Goal: Information Seeking & Learning: Learn about a topic

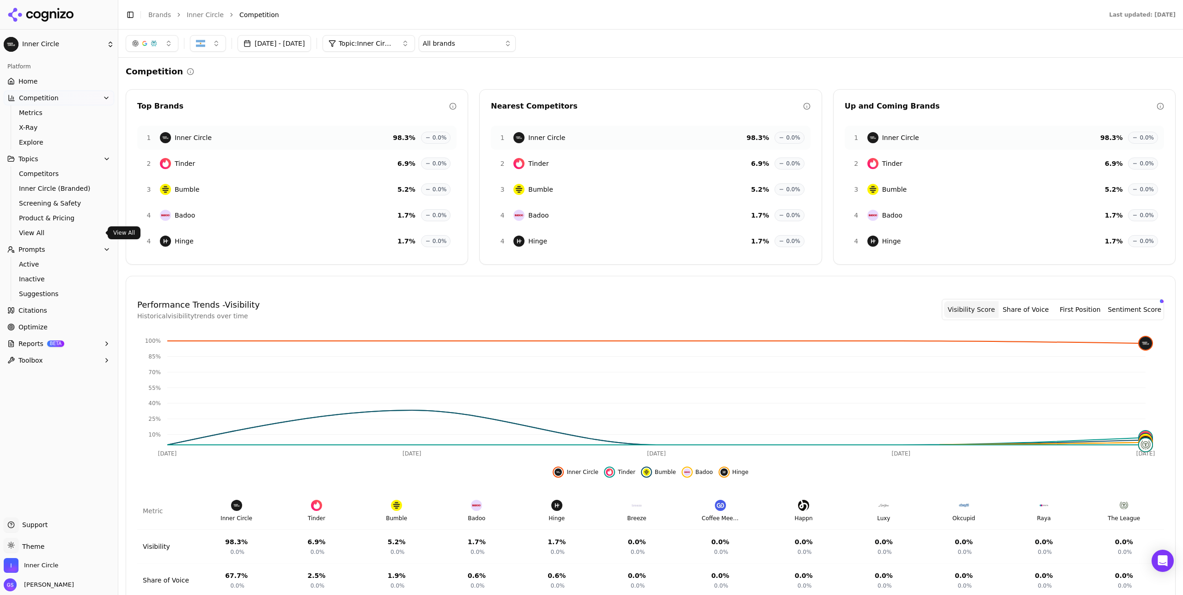
click at [41, 233] on span "View All" at bounding box center [59, 232] width 80 height 9
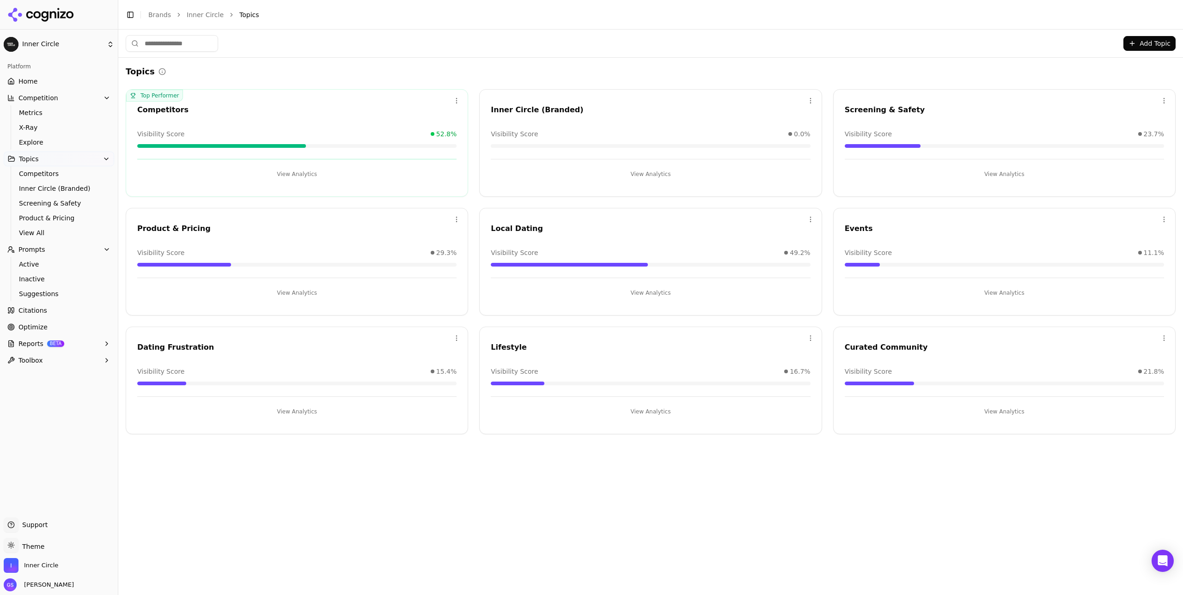
click at [810, 217] on html "Inner Circle Platform Home Competition Metrics X-Ray Explore Topics Competitors…" at bounding box center [591, 297] width 1183 height 595
click at [774, 237] on div "Edit" at bounding box center [773, 238] width 84 height 15
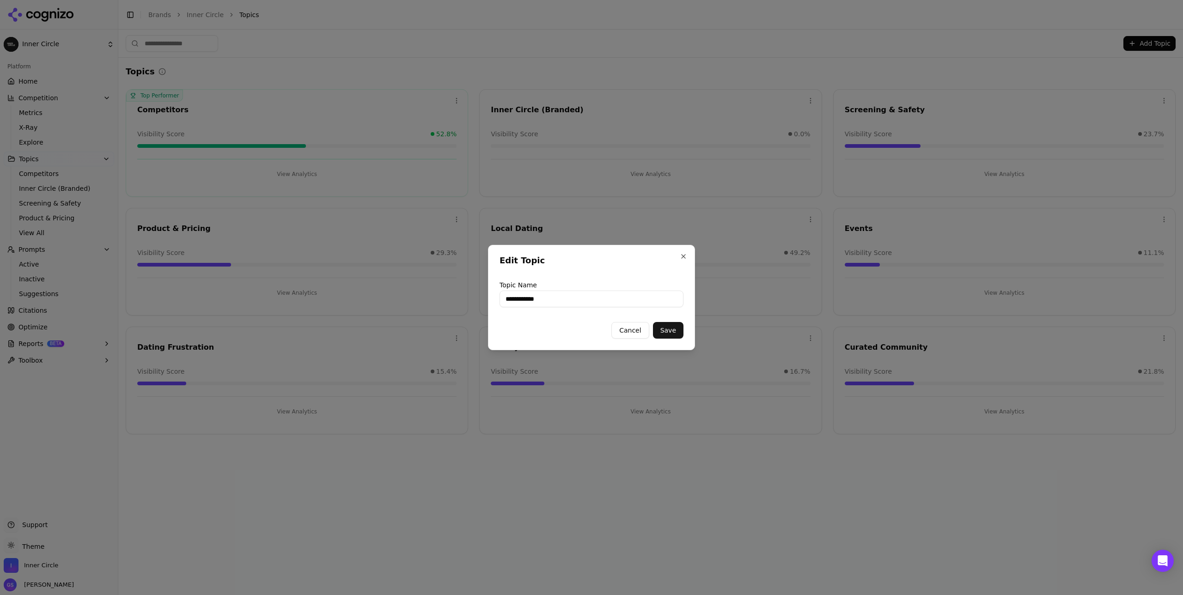
click at [577, 298] on input "**********" at bounding box center [591, 299] width 184 height 17
type input "**********"
click at [664, 328] on button "Save" at bounding box center [668, 330] width 30 height 17
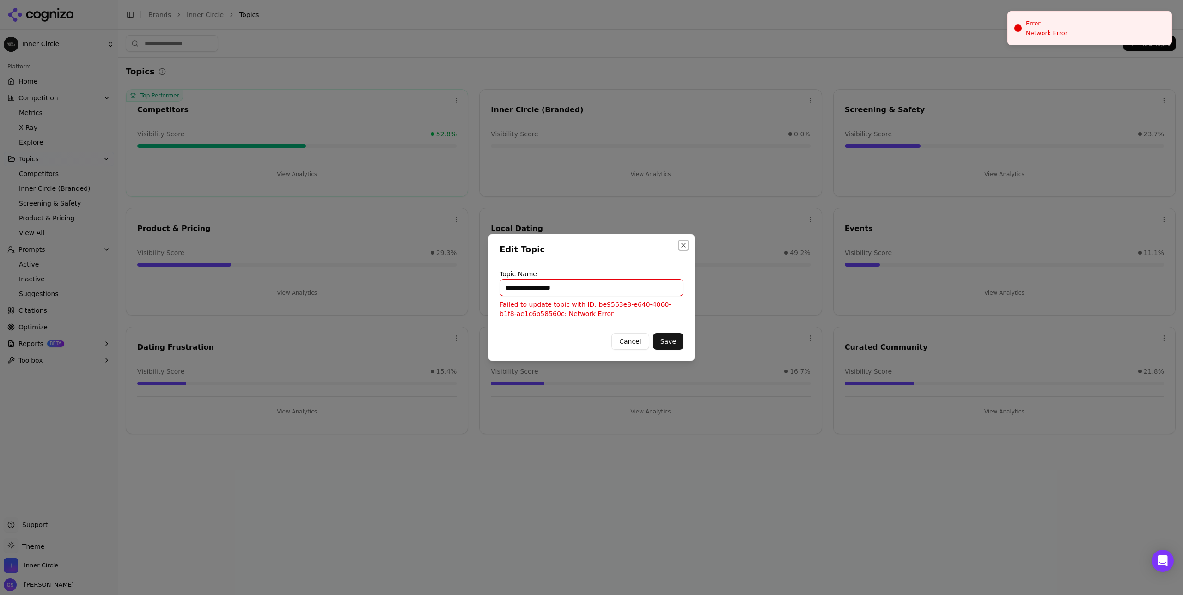
click at [681, 243] on button "Close" at bounding box center [682, 245] width 7 height 7
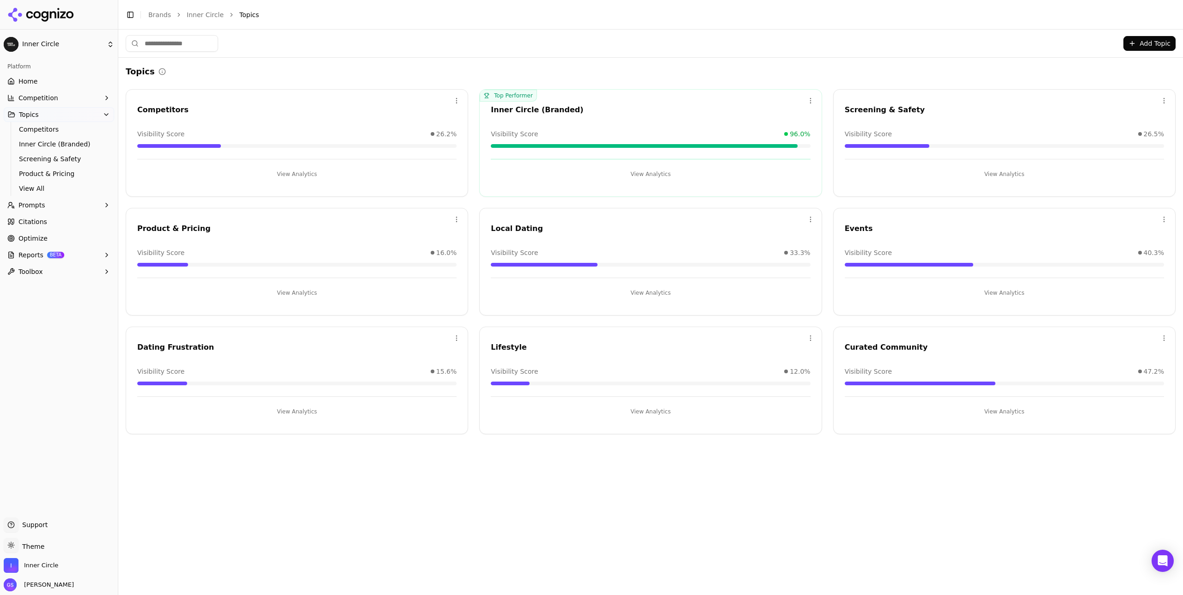
click at [396, 76] on div "Topics" at bounding box center [650, 71] width 1049 height 13
click at [42, 81] on link "Home" at bounding box center [59, 81] width 110 height 15
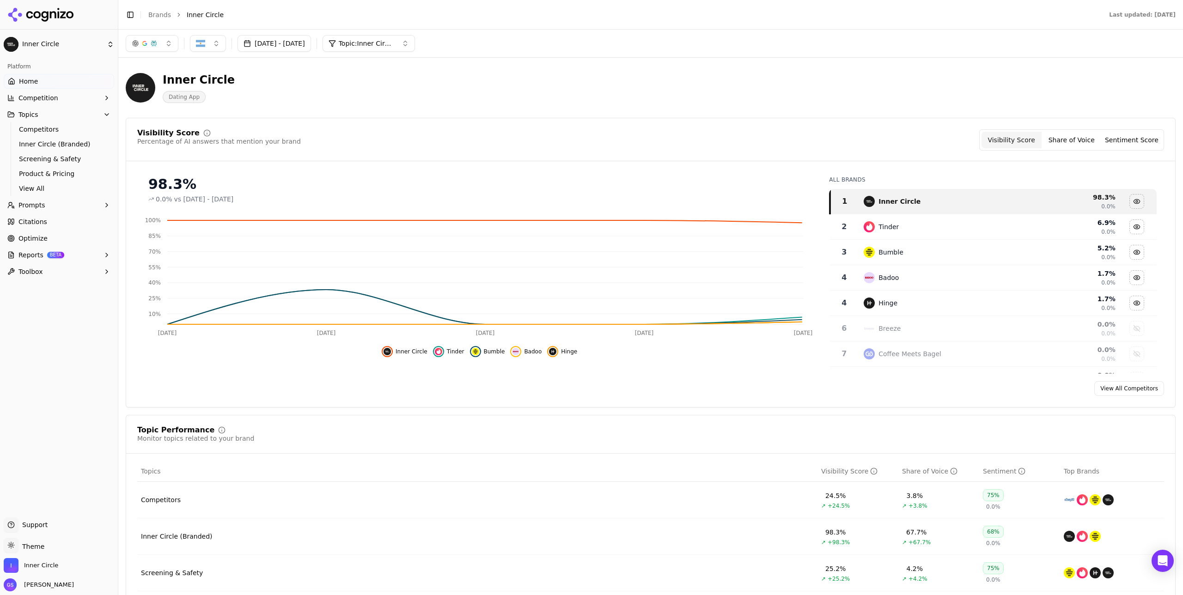
click at [204, 43] on img "button" at bounding box center [200, 43] width 9 height 9
click at [225, 79] on span "Netherlands" at bounding box center [241, 79] width 68 height 9
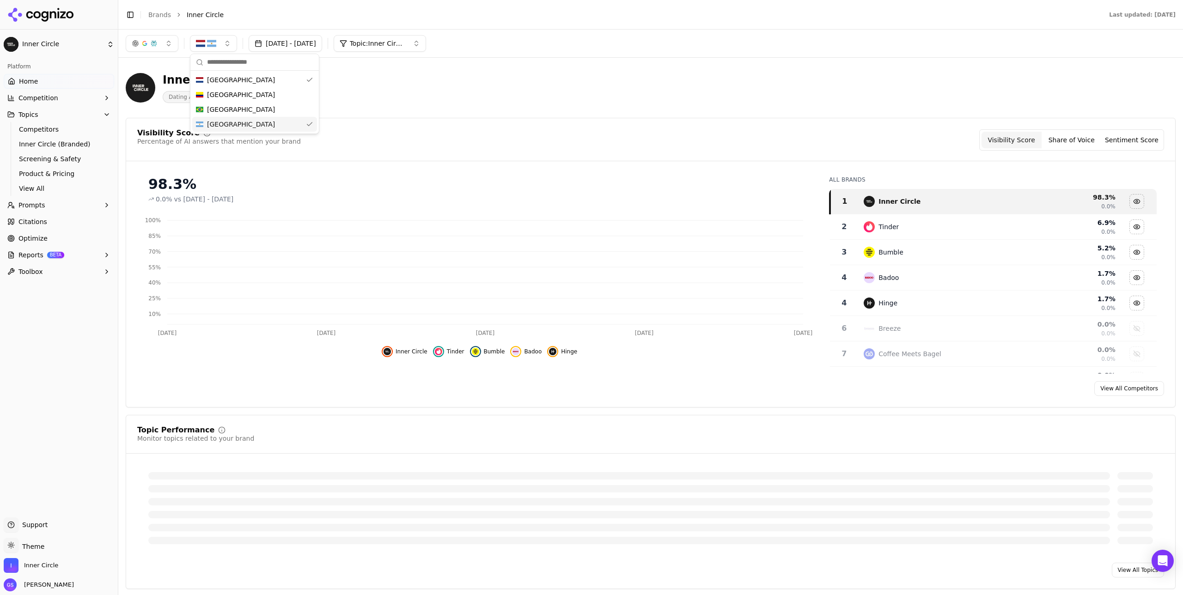
click at [254, 121] on div "Argentina" at bounding box center [254, 124] width 125 height 15
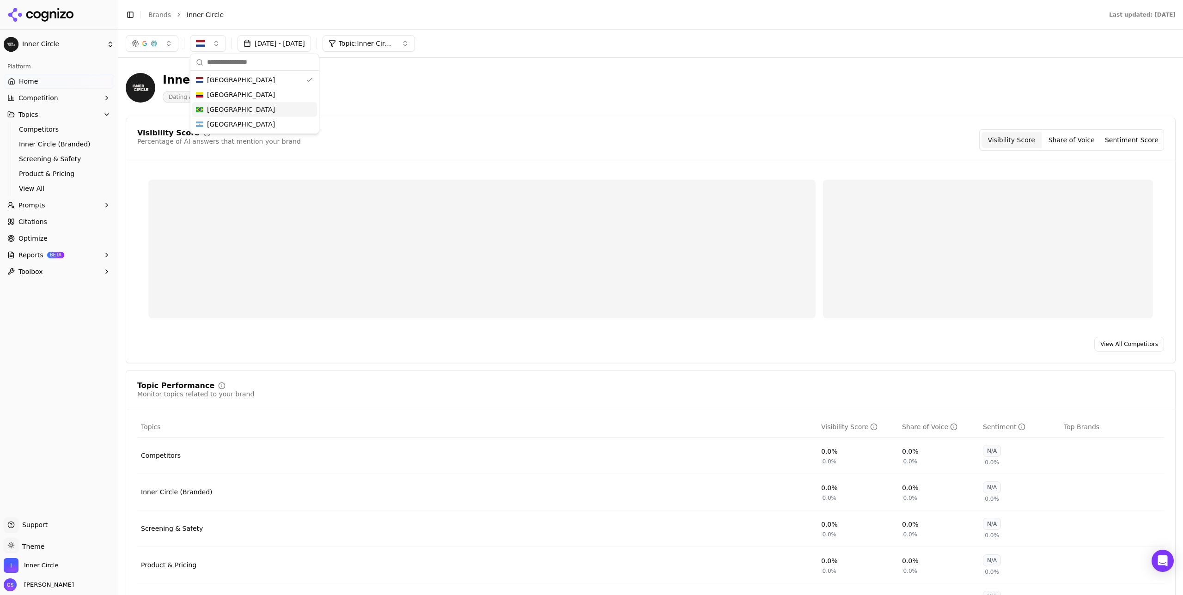
click at [457, 88] on div "Inner Circle Dating App" at bounding box center [333, 88] width 414 height 30
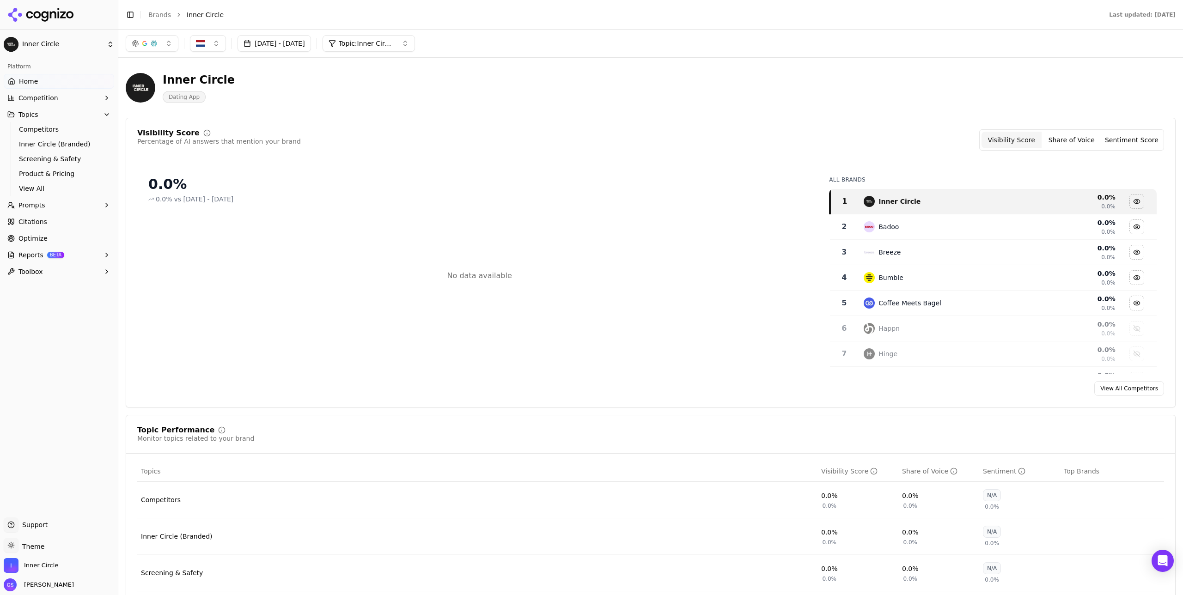
click at [193, 35] on button "button" at bounding box center [208, 43] width 36 height 17
click at [228, 112] on div "Brazil" at bounding box center [254, 109] width 125 height 15
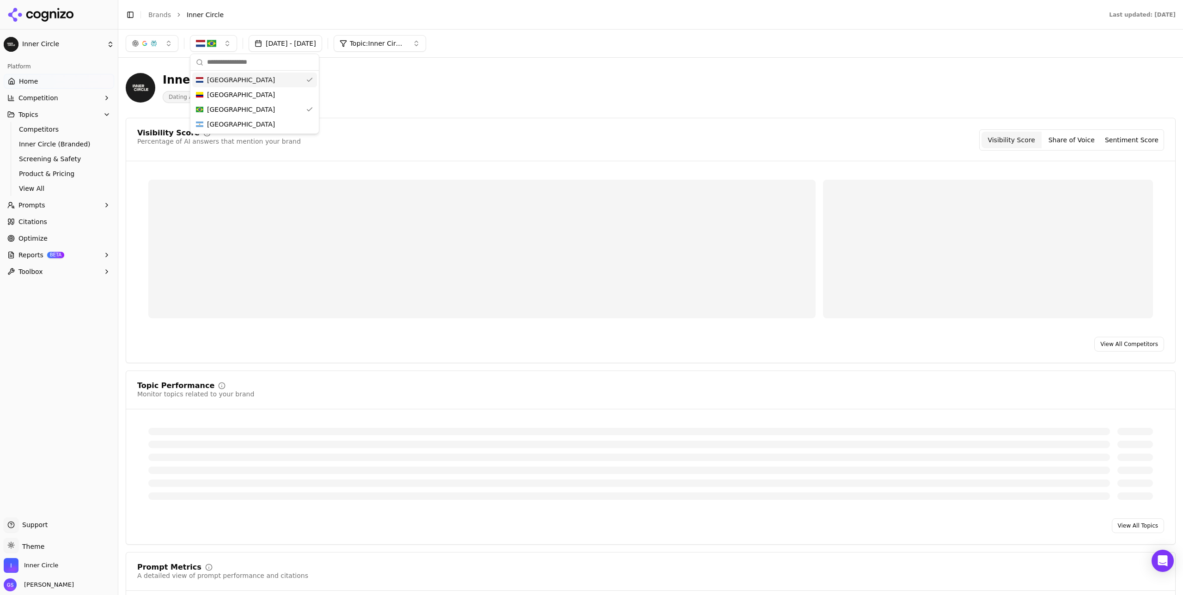
click at [254, 77] on div "Netherlands" at bounding box center [254, 80] width 125 height 15
click at [400, 79] on div "Inner Circle Dating App" at bounding box center [333, 88] width 414 height 30
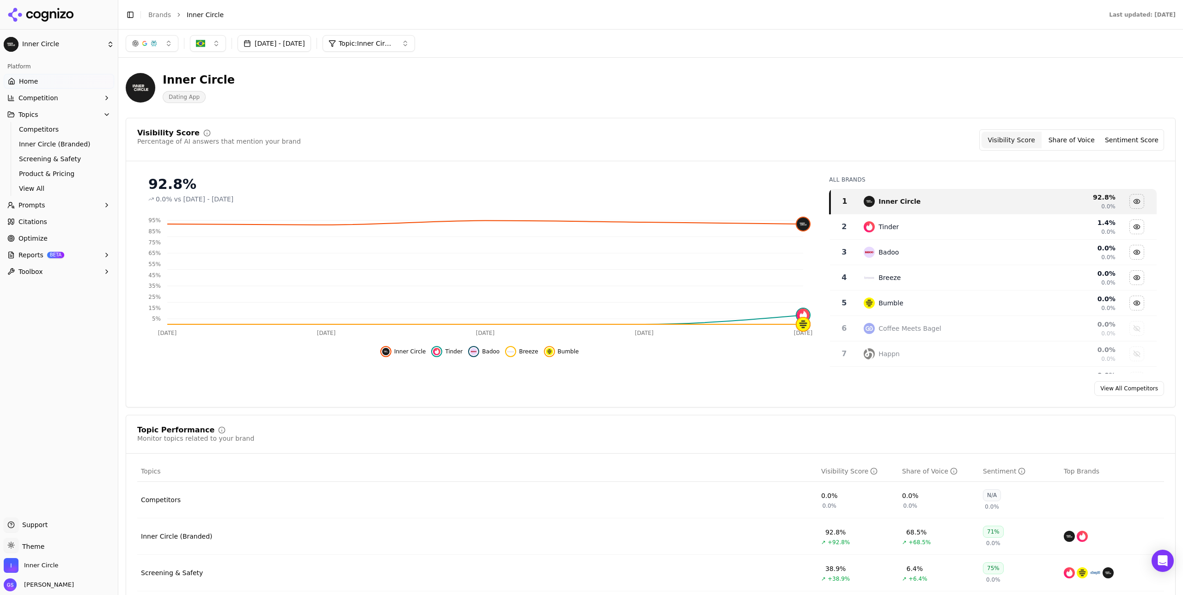
click at [207, 42] on button "button" at bounding box center [208, 43] width 36 height 17
click at [229, 124] on span "Argentina" at bounding box center [241, 124] width 68 height 9
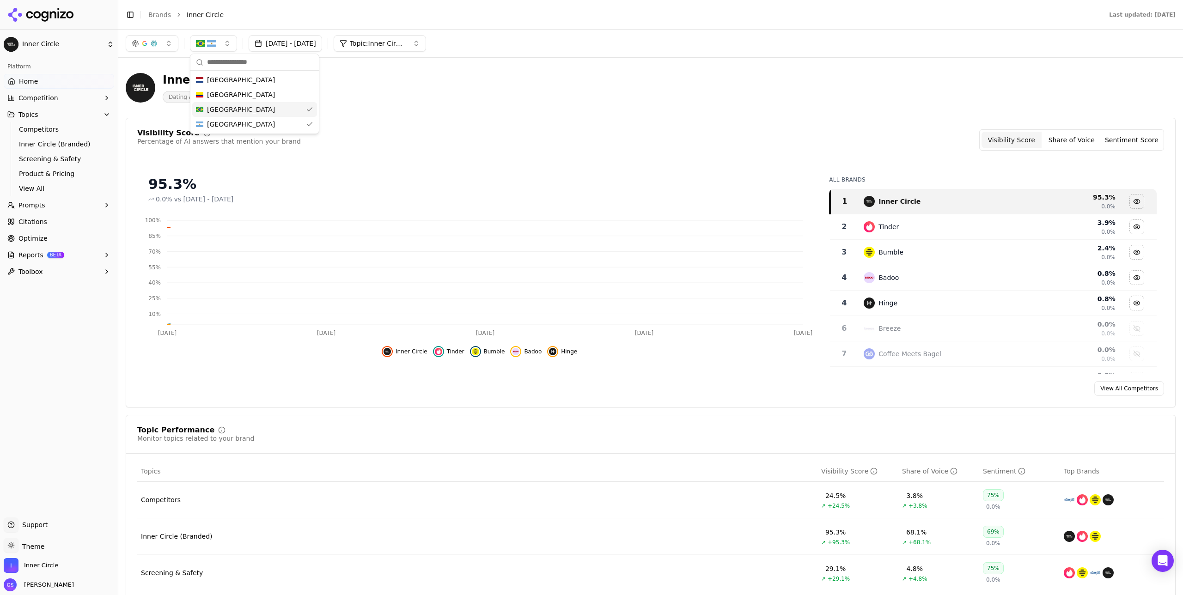
click at [255, 110] on div "Brazil" at bounding box center [254, 109] width 125 height 15
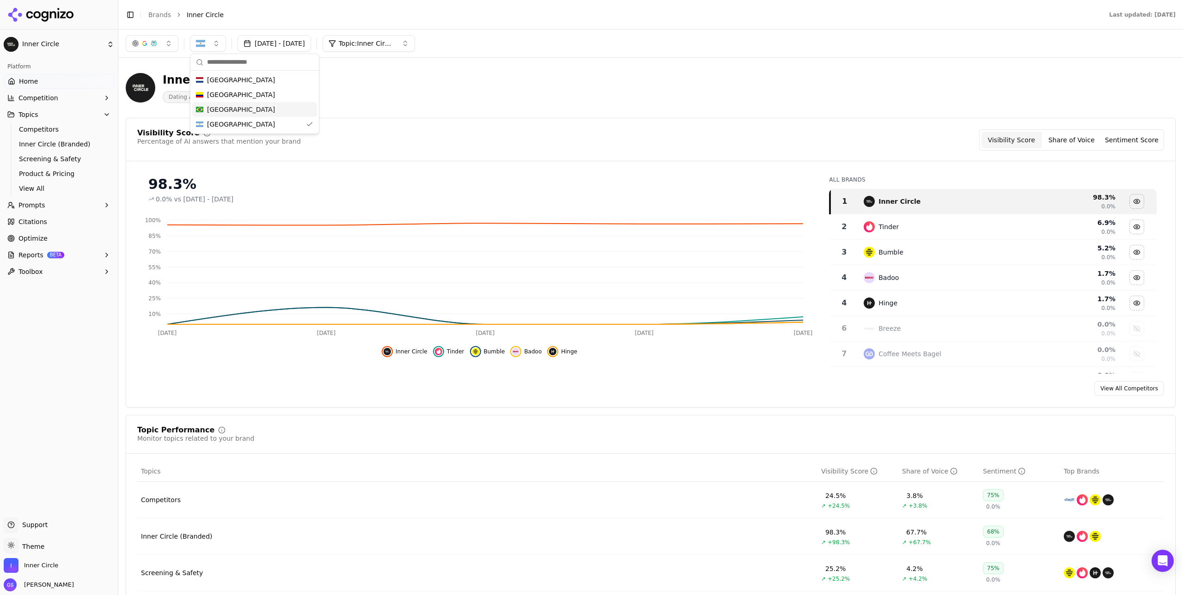
click at [443, 89] on div "Inner Circle Dating App" at bounding box center [333, 88] width 414 height 30
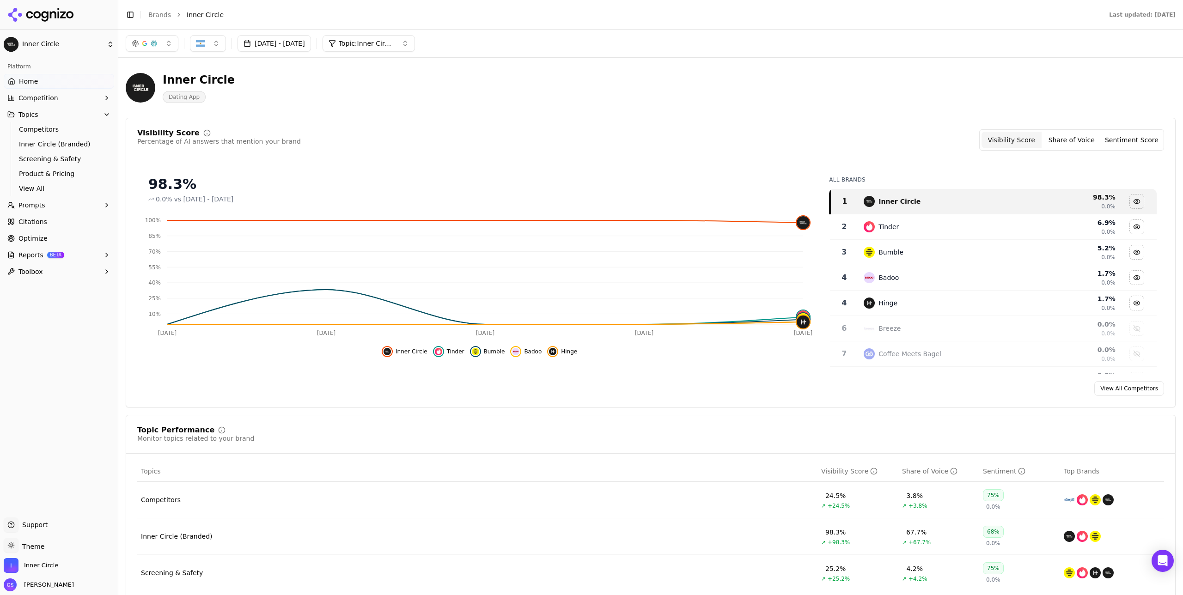
click at [394, 46] on span "Topic: Inner Circle (Branded)" at bounding box center [366, 43] width 55 height 9
click at [394, 45] on span "Topic: Inner Circle (Branded)" at bounding box center [366, 43] width 55 height 9
click at [392, 38] on button "Topic: Inner Circle (Branded)" at bounding box center [368, 43] width 92 height 17
click at [384, 79] on div "All" at bounding box center [420, 80] width 125 height 15
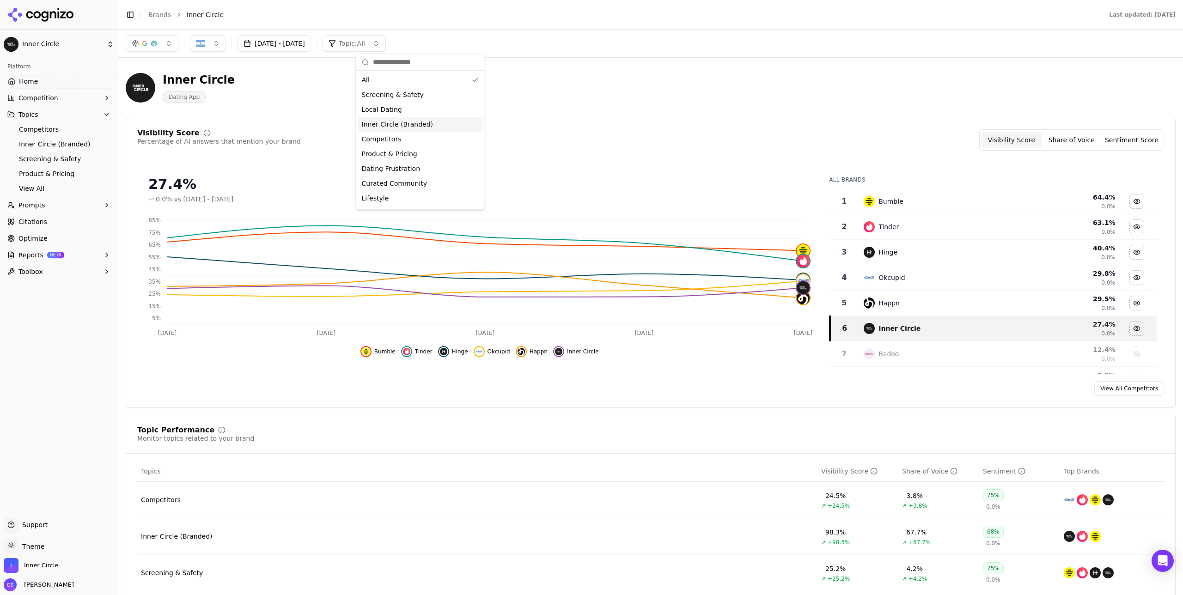
click at [418, 126] on span "Inner Circle (Branded)" at bounding box center [398, 124] width 72 height 9
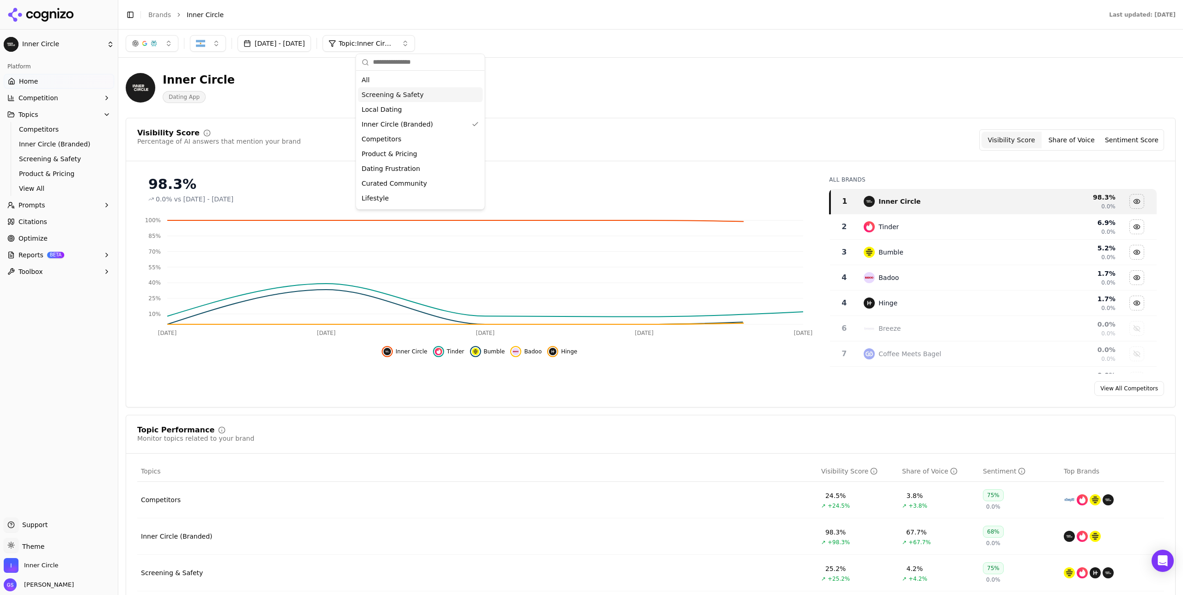
click at [571, 93] on div "Inner Circle Dating App" at bounding box center [650, 87] width 1049 height 45
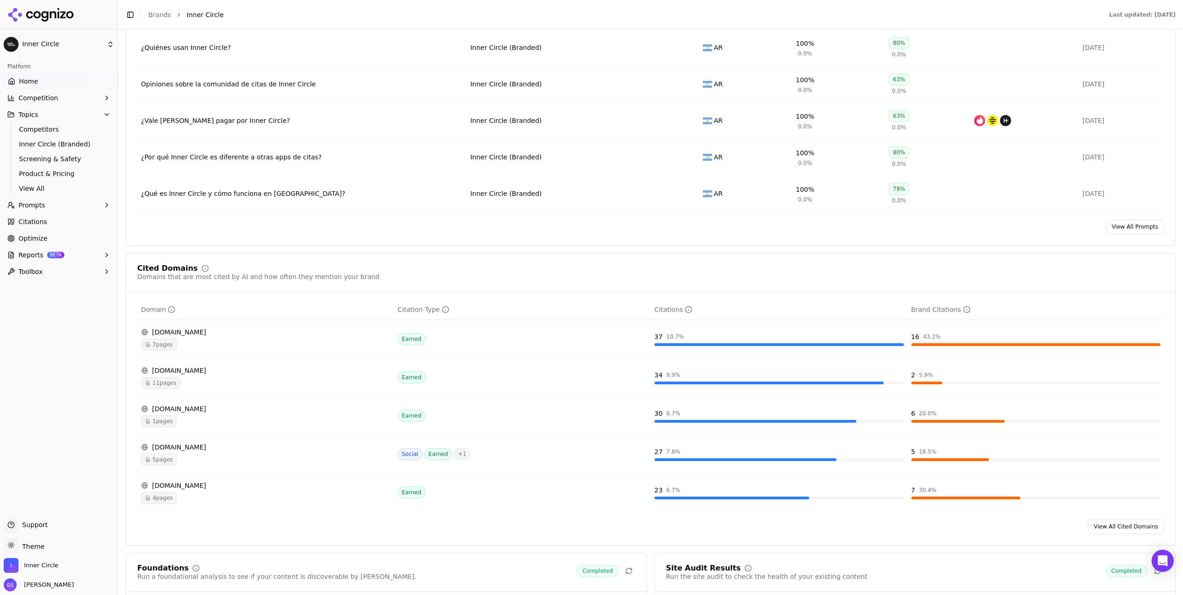
scroll to position [785, 0]
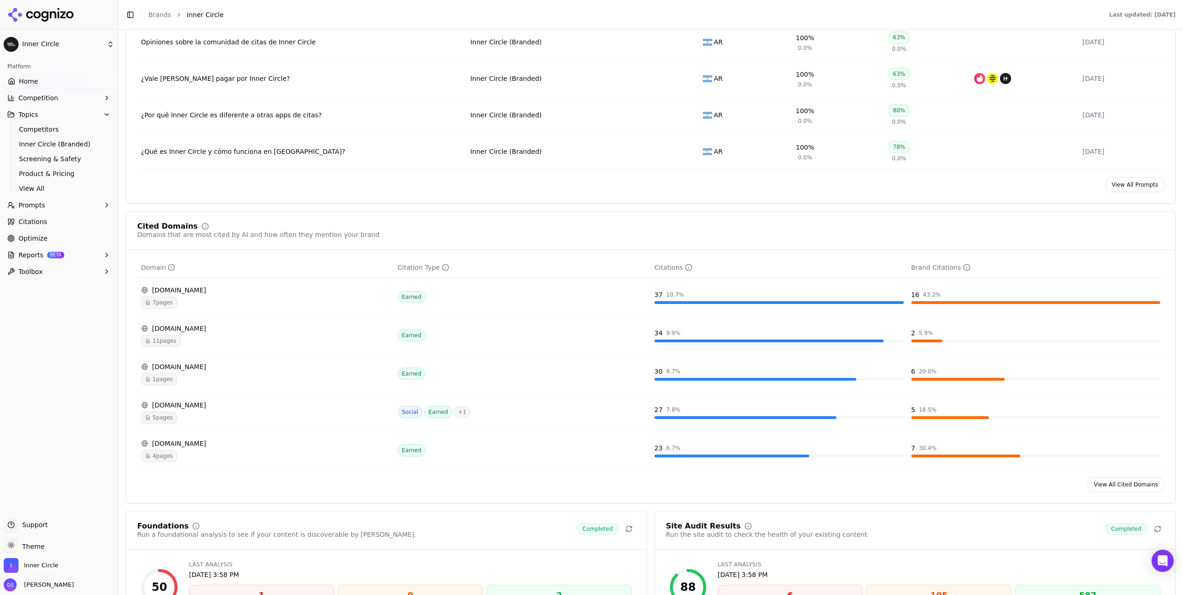
click at [152, 302] on span "7 pages" at bounding box center [159, 303] width 36 height 12
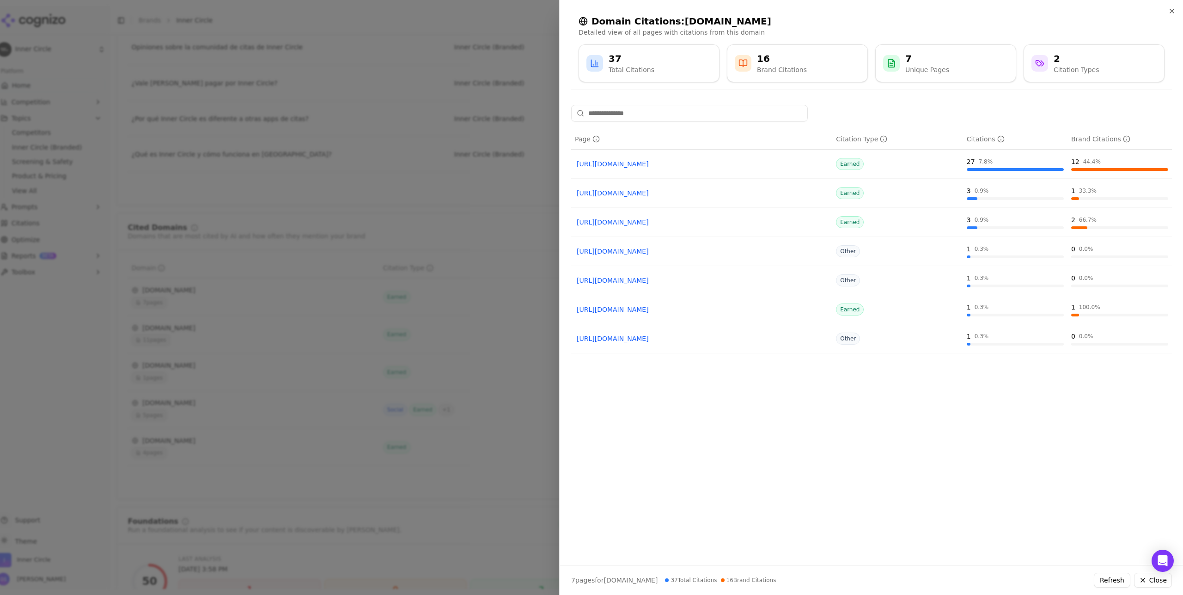
click at [430, 121] on div at bounding box center [591, 297] width 1183 height 595
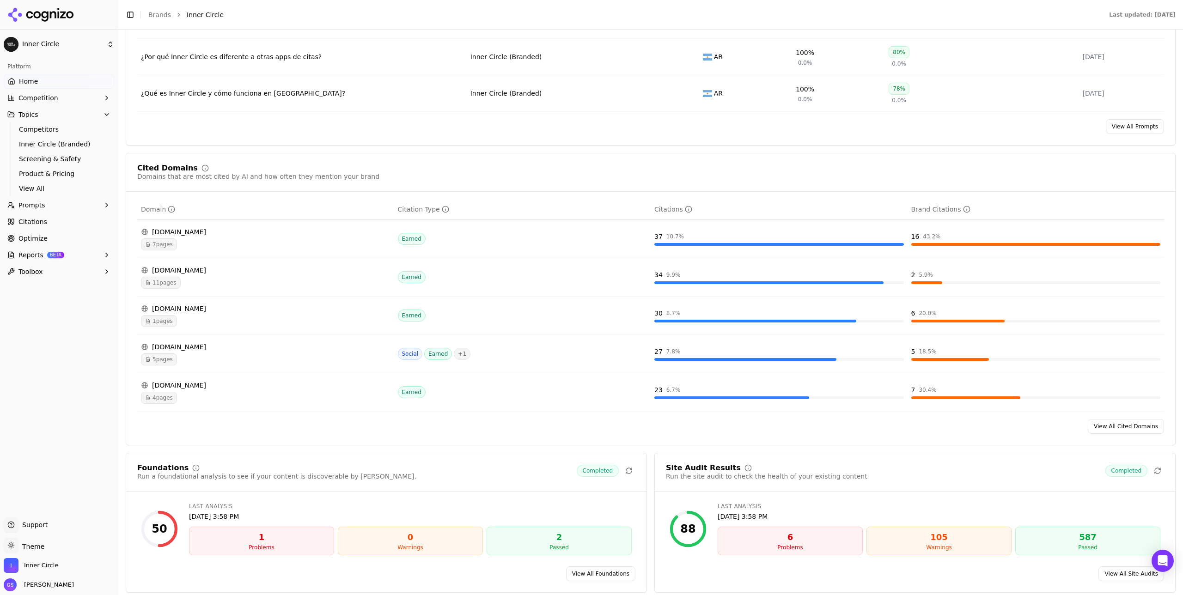
scroll to position [843, 0]
click at [279, 307] on div "infobae.com" at bounding box center [265, 307] width 249 height 9
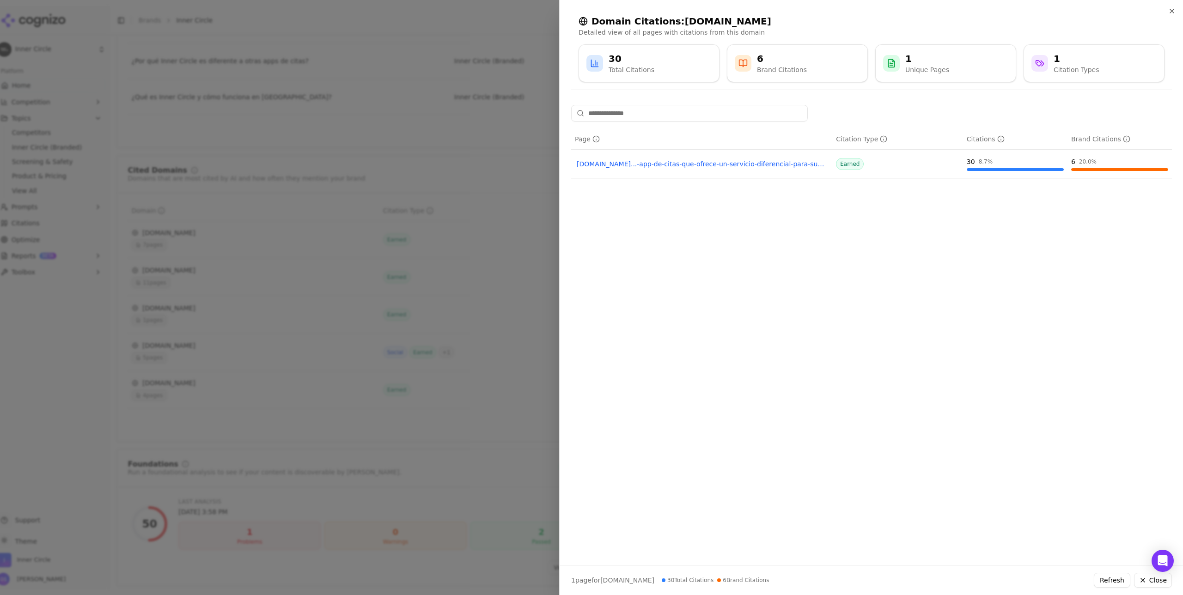
click at [486, 143] on div at bounding box center [591, 297] width 1183 height 595
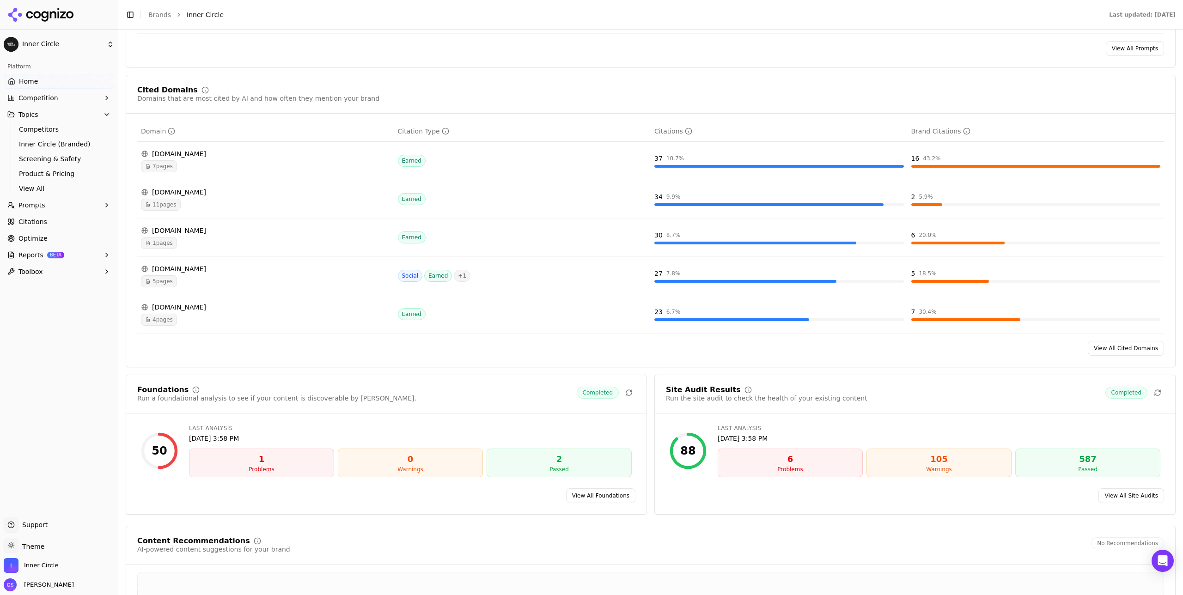
scroll to position [946, 0]
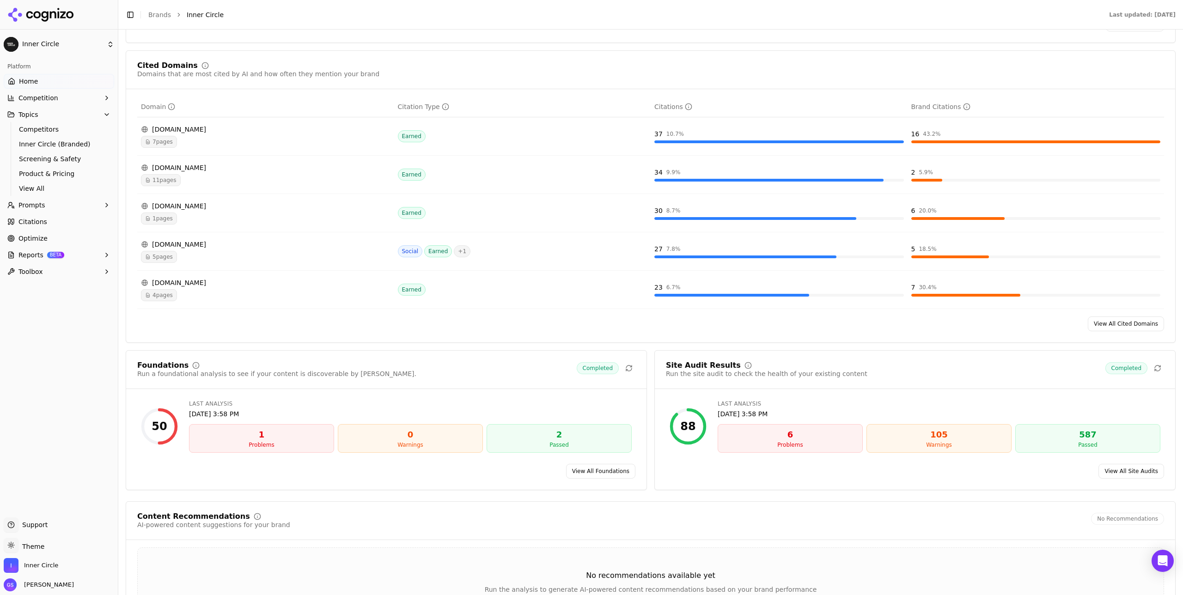
click at [266, 282] on div "play.google.com" at bounding box center [265, 282] width 249 height 9
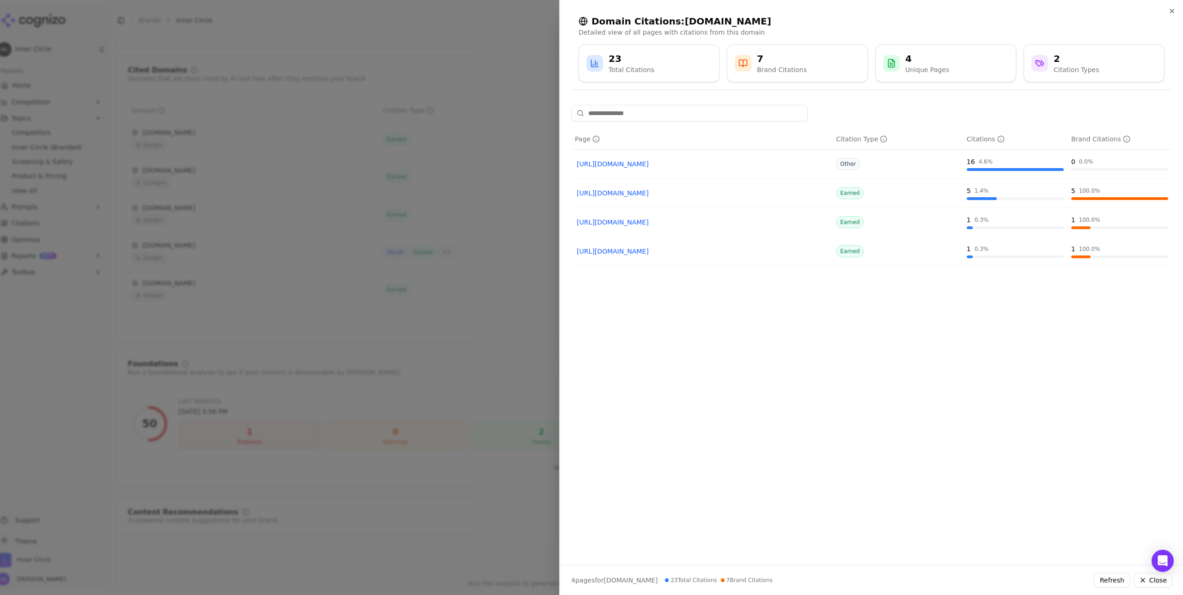
click at [537, 169] on div at bounding box center [591, 297] width 1183 height 595
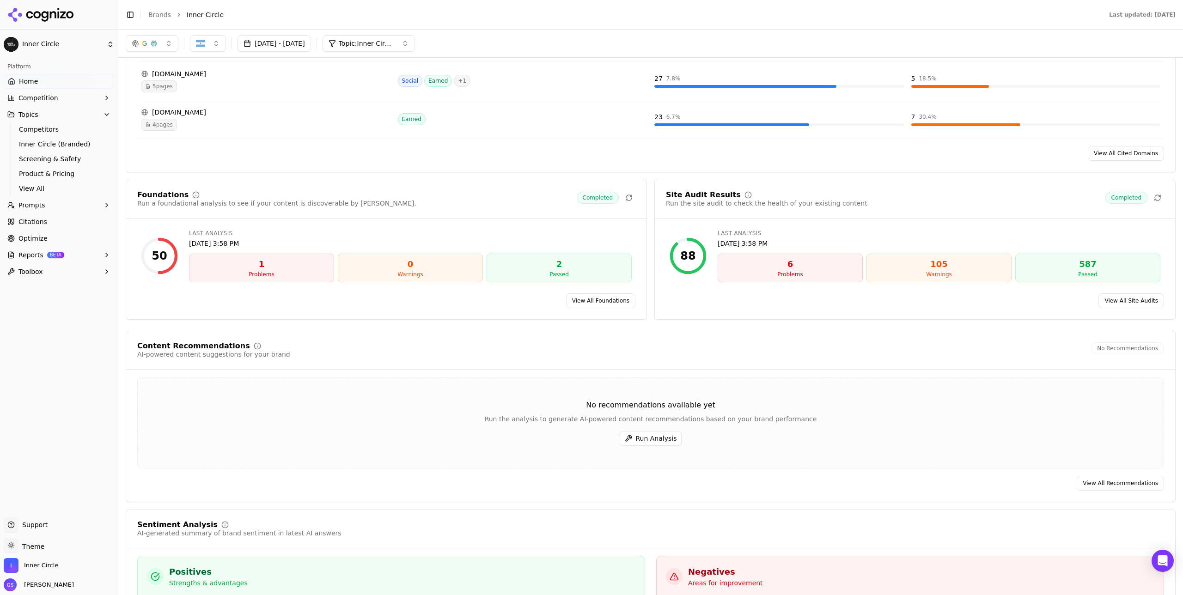
scroll to position [1095, 0]
